Goal: Information Seeking & Learning: Learn about a topic

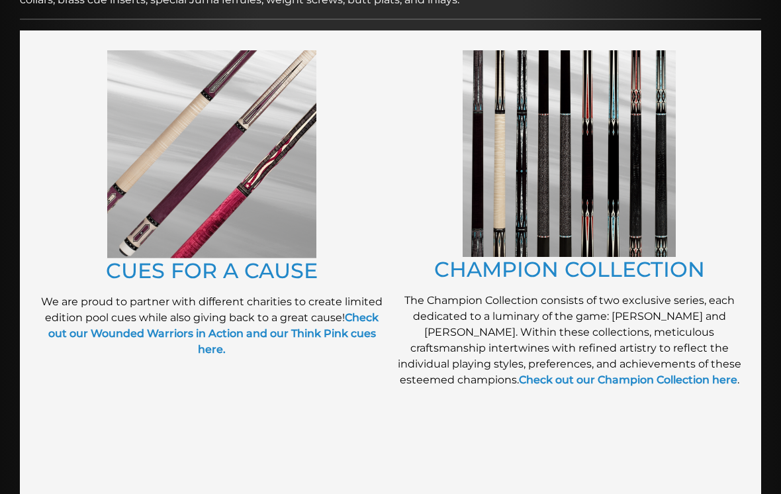
scroll to position [283, 0]
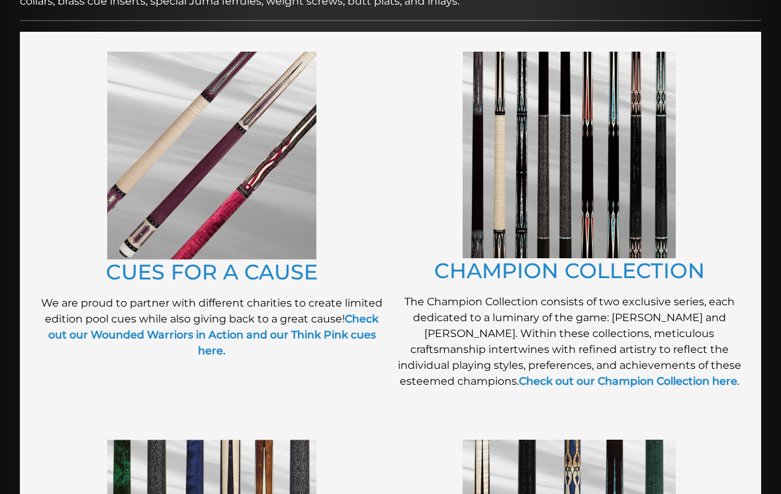
click at [613, 261] on link "CHAMPION COLLECTION" at bounding box center [569, 271] width 271 height 26
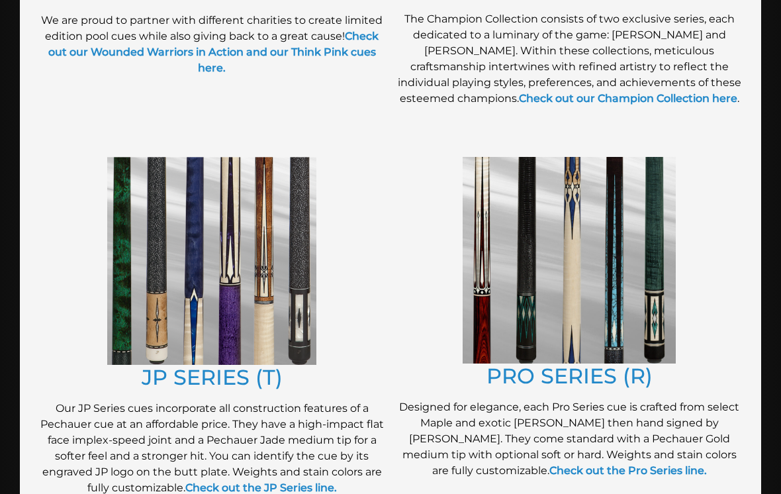
scroll to position [567, 0]
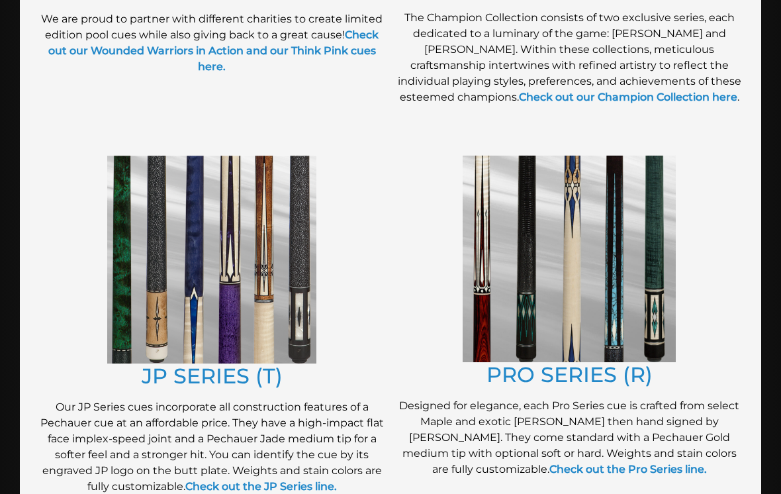
click at [168, 365] on link "JP SERIES (T)" at bounding box center [212, 376] width 141 height 26
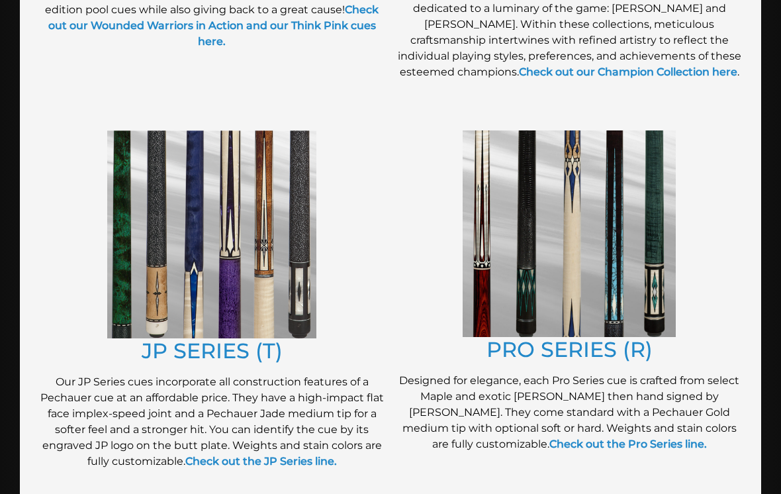
scroll to position [592, 0]
click at [608, 350] on link "PRO SERIES (R)" at bounding box center [570, 350] width 166 height 26
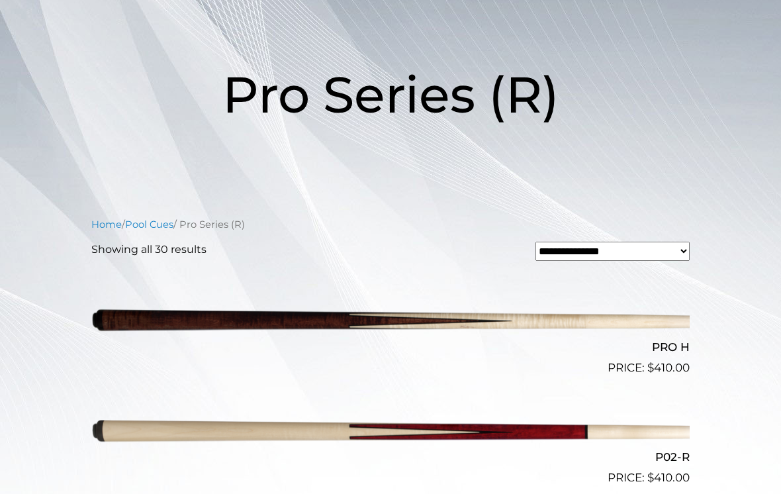
scroll to position [158, 0]
